Goal: Task Accomplishment & Management: Complete application form

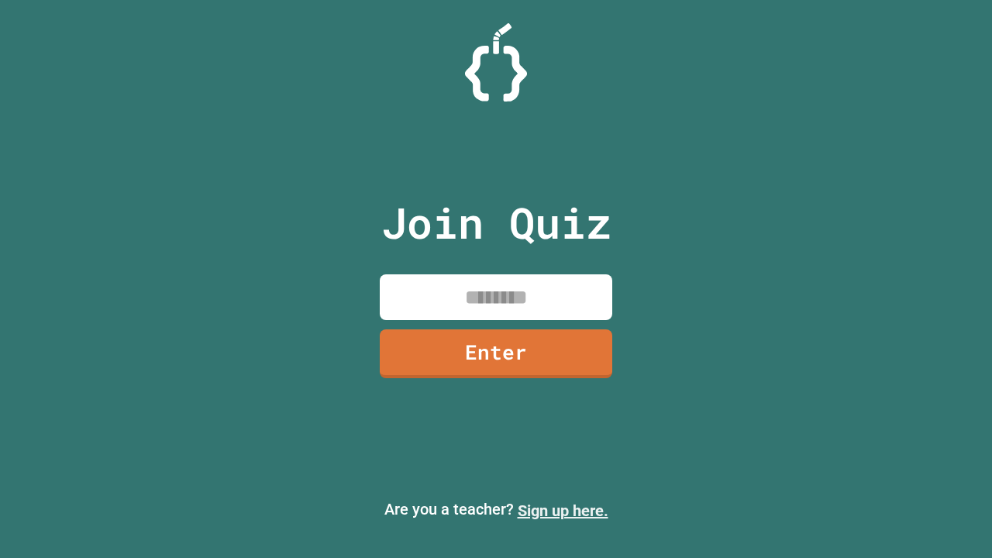
click at [563, 511] on link "Sign up here." at bounding box center [563, 510] width 91 height 19
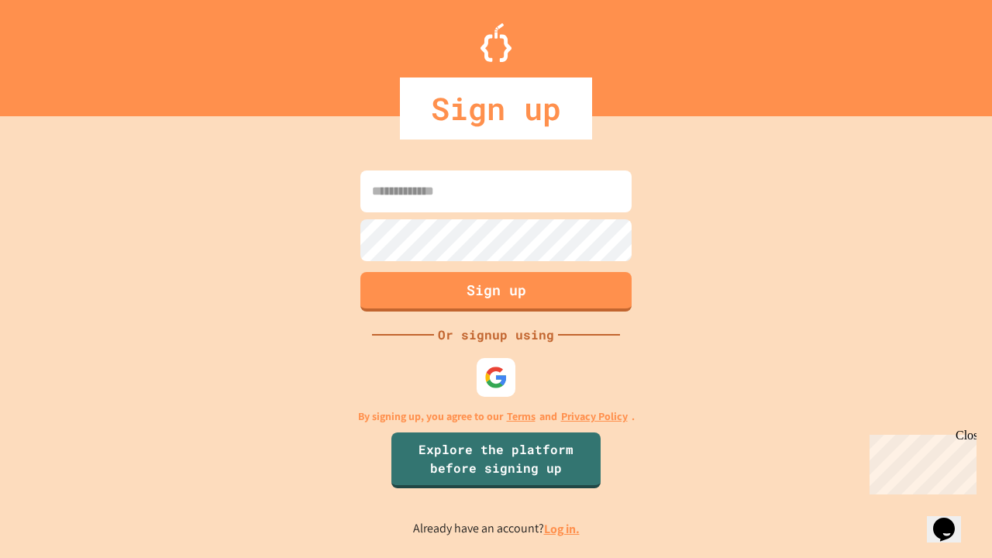
click at [563, 528] on link "Log in." at bounding box center [562, 529] width 36 height 16
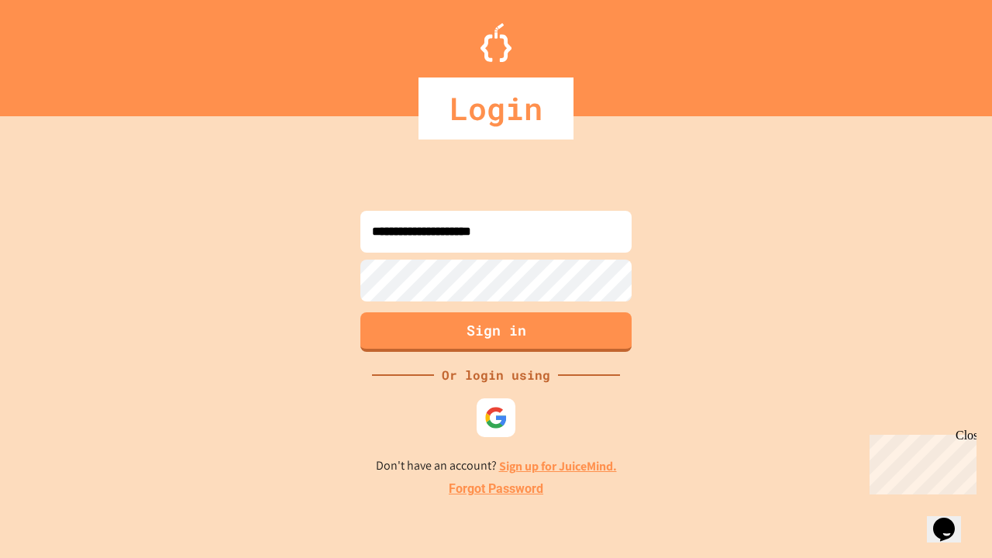
type input "**********"
